Goal: Task Accomplishment & Management: Use online tool/utility

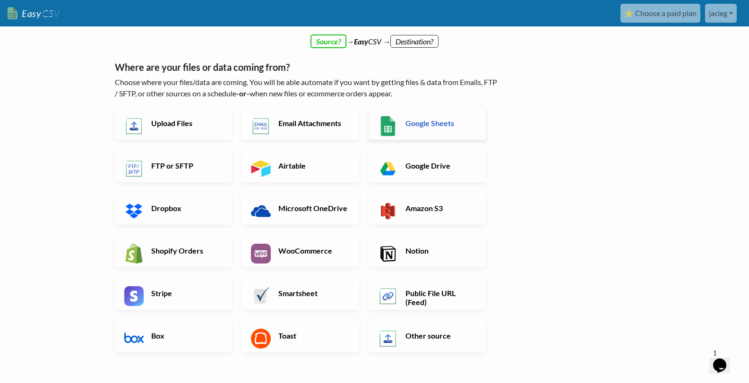
click at [404, 119] on h6 "Google Sheets" at bounding box center [440, 123] width 74 height 9
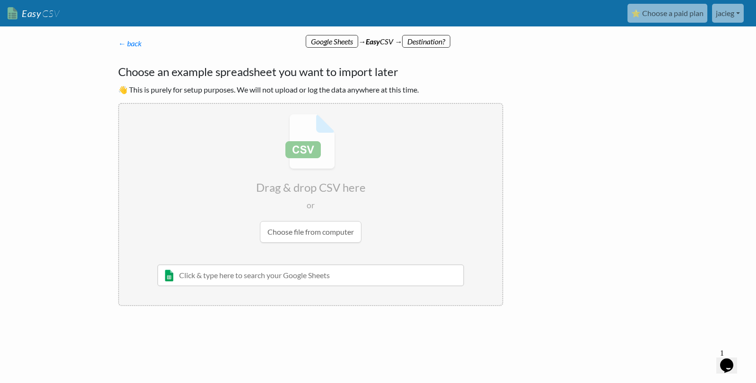
click at [326, 41] on p "← back Thanks for signing up! Set up your Import Flow and Upload Page in 1 minu…" at bounding box center [310, 43] width 385 height 11
click at [129, 50] on div "← back Thanks for signing up! Set up your Import Flow and Upload Page in 1 minu…" at bounding box center [311, 171] width 404 height 287
click at [131, 42] on link "← back" at bounding box center [130, 43] width 24 height 9
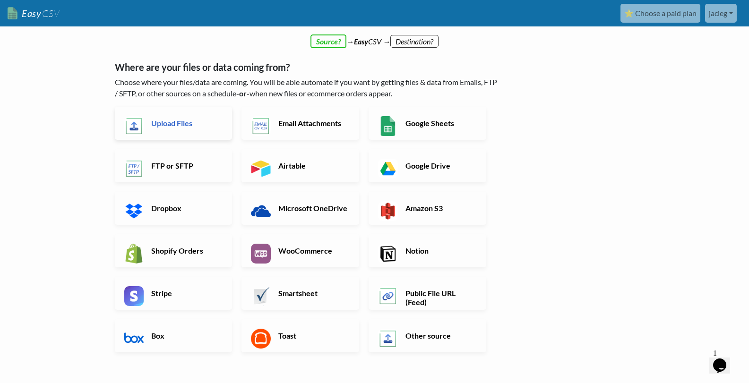
click at [211, 131] on link "Upload Files" at bounding box center [174, 123] width 118 height 33
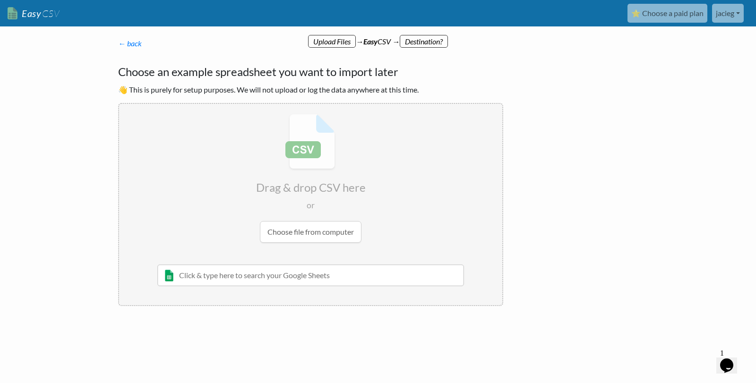
click at [236, 275] on input "text" at bounding box center [310, 276] width 307 height 22
click at [318, 226] on input "file" at bounding box center [310, 178] width 383 height 149
click at [134, 45] on link "← back" at bounding box center [130, 43] width 24 height 9
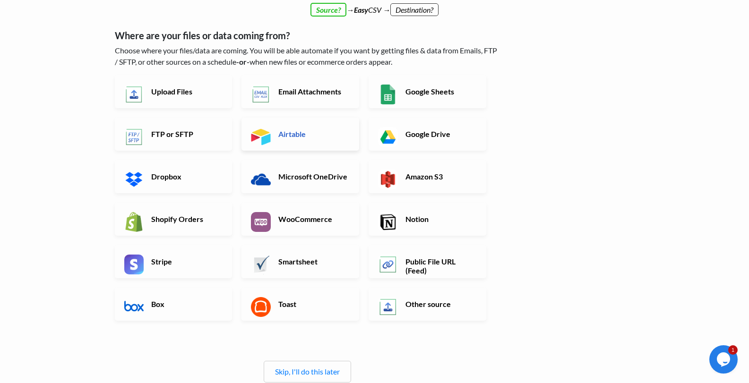
scroll to position [47, 0]
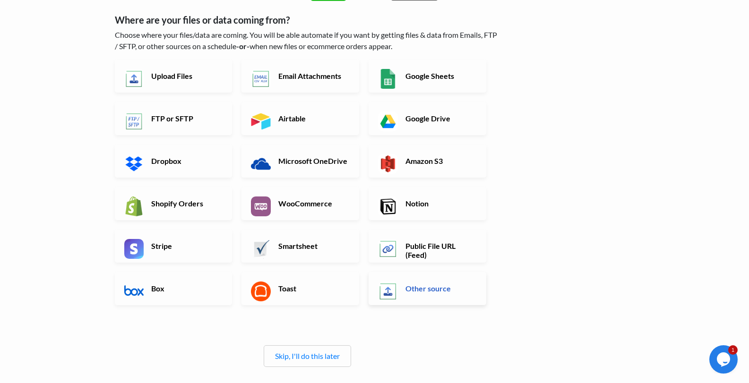
click at [445, 290] on h6 "Other source" at bounding box center [440, 288] width 74 height 9
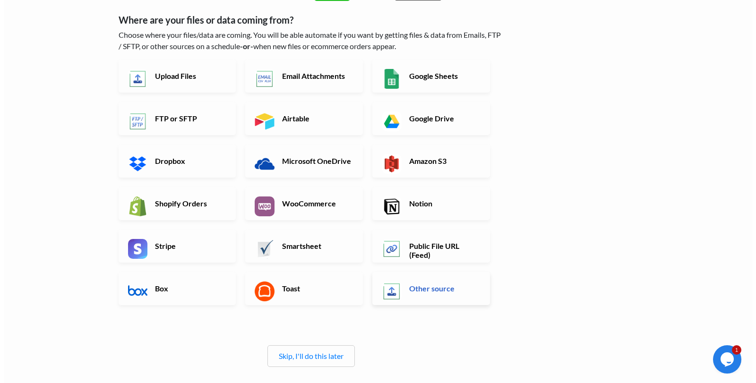
scroll to position [0, 0]
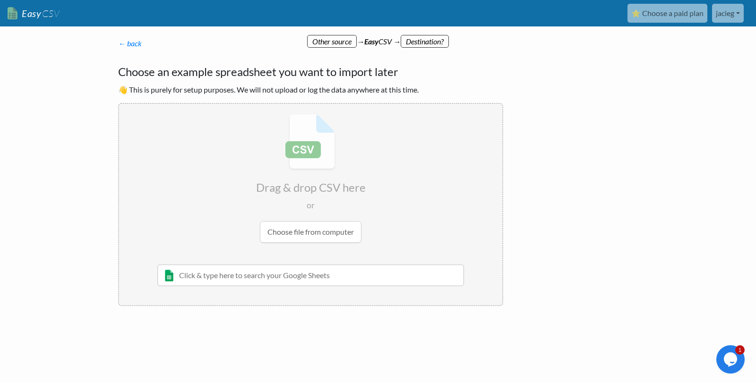
click at [289, 226] on input "file" at bounding box center [310, 178] width 383 height 149
click at [336, 46] on p "← back Thanks for signing up! Set up your Import Flow and Upload Page in 1 minu…" at bounding box center [310, 43] width 385 height 11
click at [124, 34] on div "← back Thanks for signing up! Set up your Import Flow and Upload Page in 1 minu…" at bounding box center [311, 171] width 404 height 287
click at [126, 39] on link "← back" at bounding box center [130, 43] width 24 height 9
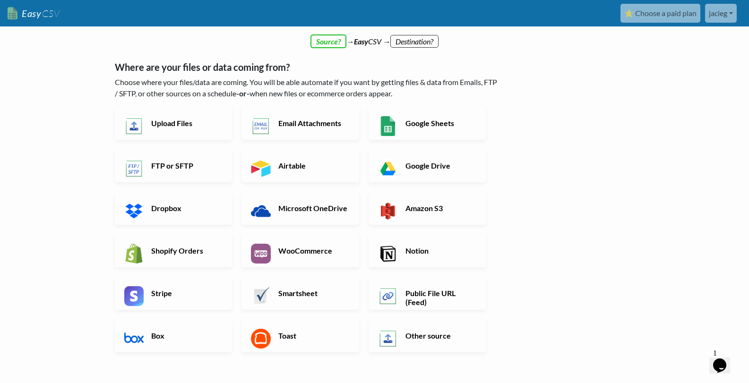
click at [417, 39] on div "← back Thanks for signing up! Set up your Import Flow and Upload Page in 1 minu…" at bounding box center [307, 241] width 404 height 426
click at [161, 127] on h6 "Upload Files" at bounding box center [186, 123] width 74 height 9
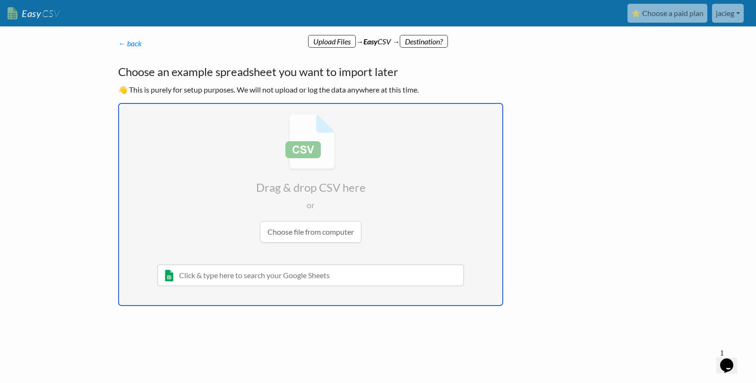
click at [89, 137] on body "Easy CSV ⭐ Choose a paid plan jacieg Jacieg All Flows All CSV Generators Busine…" at bounding box center [378, 183] width 756 height 367
click at [243, 271] on input "text" at bounding box center [310, 276] width 307 height 22
click at [336, 224] on input "file" at bounding box center [310, 178] width 383 height 149
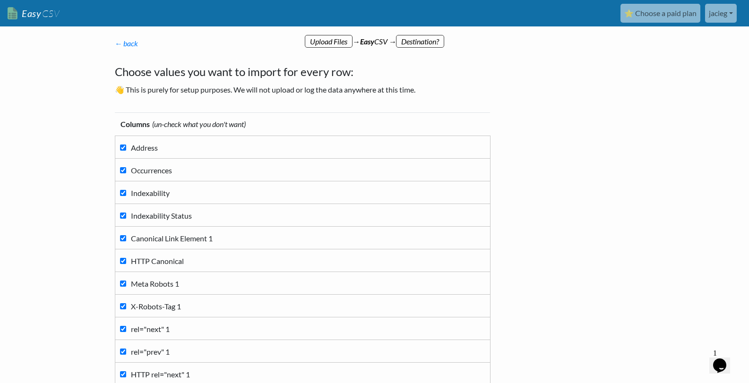
click at [441, 46] on p "← back Thanks for signing up! Set up your Import Flow and Upload Page in 1 minu…" at bounding box center [307, 43] width 385 height 11
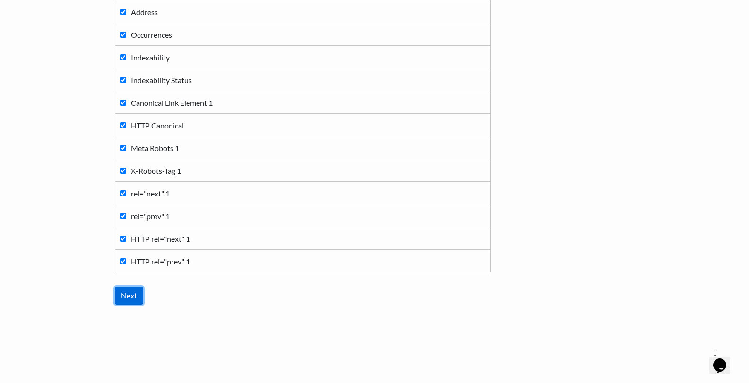
click at [122, 293] on input "Next" at bounding box center [129, 296] width 28 height 18
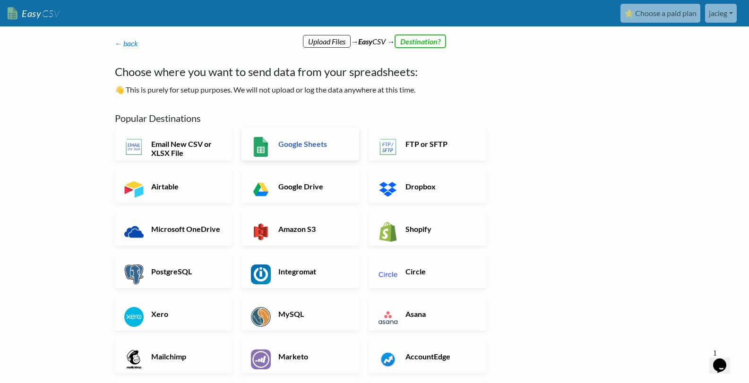
click at [281, 142] on h6 "Google Sheets" at bounding box center [313, 143] width 74 height 9
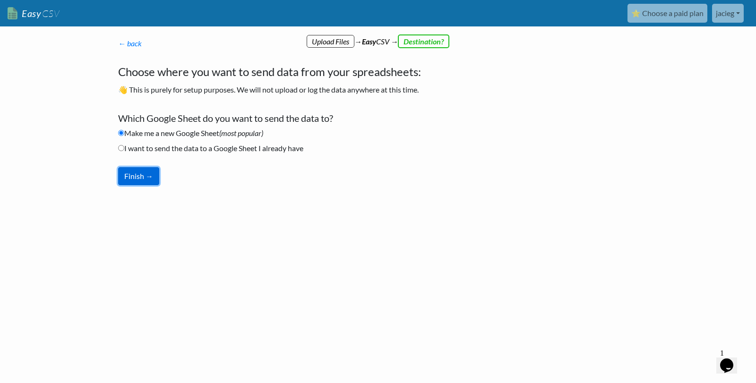
click at [140, 174] on button "Finish →" at bounding box center [138, 176] width 41 height 18
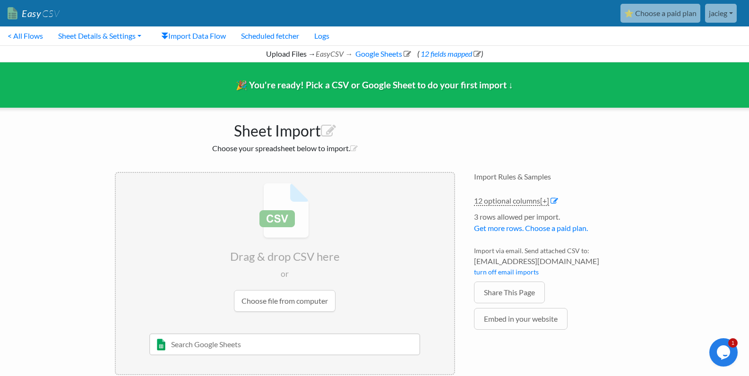
scroll to position [16, 0]
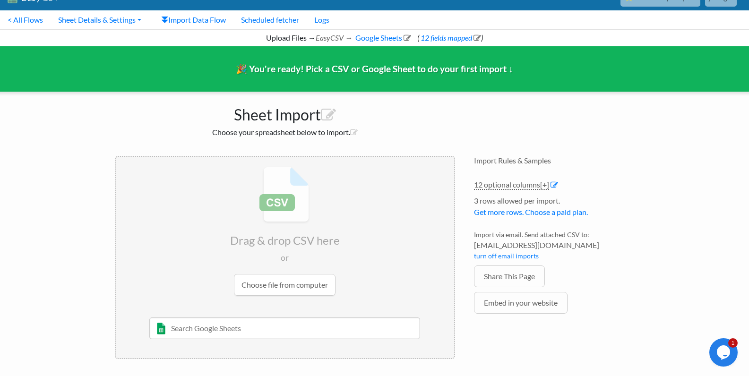
click at [319, 237] on input "file" at bounding box center [285, 231] width 338 height 149
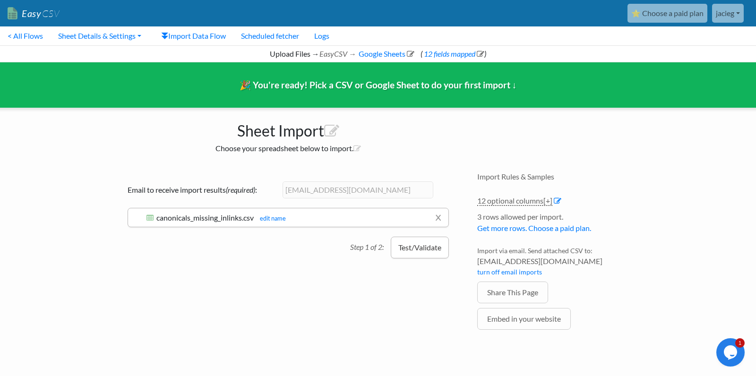
click at [410, 245] on button "Test/Validate" at bounding box center [420, 248] width 58 height 22
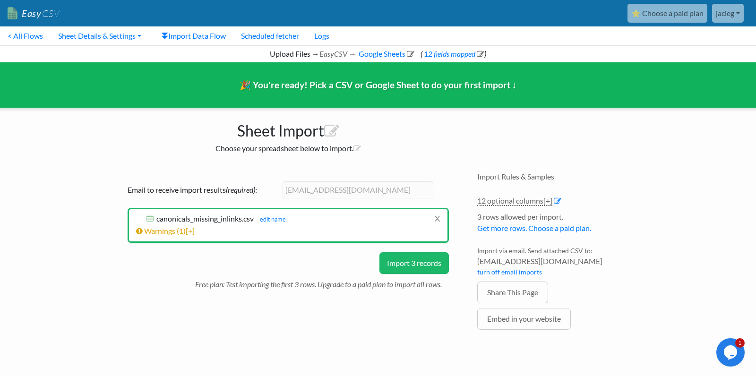
click at [740, 16] on link "jacieg" at bounding box center [728, 13] width 32 height 19
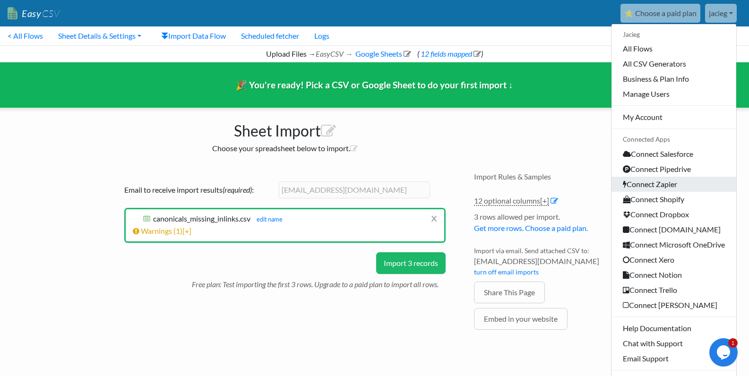
scroll to position [17, 0]
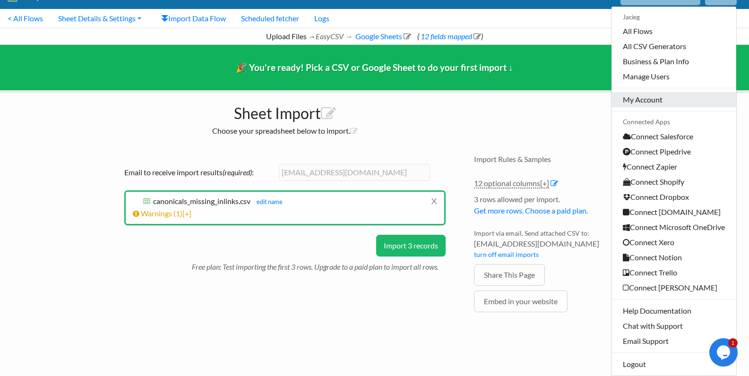
click at [641, 103] on link "My Account" at bounding box center [673, 99] width 125 height 15
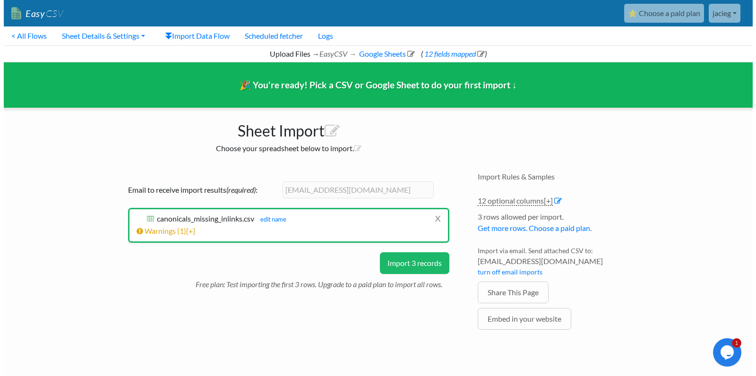
scroll to position [0, 0]
